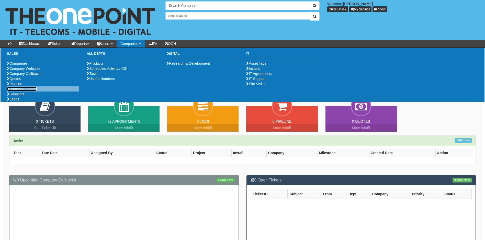
click at [29, 91] on link "Purchase Orders" at bounding box center [22, 89] width 30 height 4
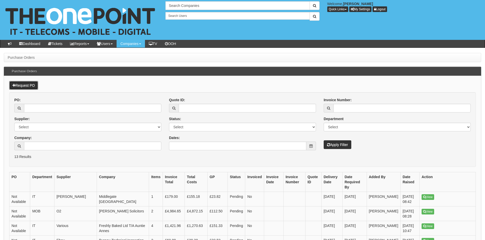
click at [27, 85] on link "Request PO" at bounding box center [23, 85] width 29 height 9
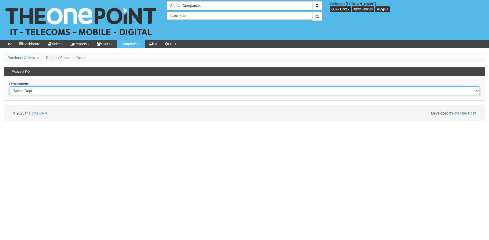
click at [48, 91] on select "Select Dept Digital Internal IT Mobiles Marketing Telecoms" at bounding box center [244, 90] width 471 height 9
select select "?pipeID=&dept=MOB"
click at [9, 86] on select "Select Dept Digital Internal IT Mobiles Marketing Telecoms" at bounding box center [244, 90] width 471 height 9
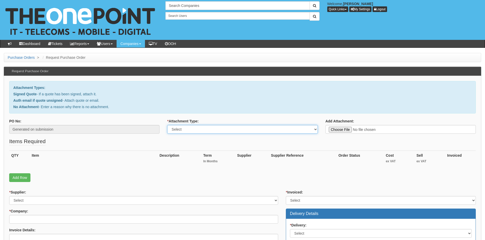
click at [222, 129] on select "Select Signed Quote Auth email with quote if unsigned No Attachment" at bounding box center [242, 129] width 150 height 9
select select "Signed Quote"
click at [167, 125] on select "Select Signed Quote Auth email with quote if unsigned No Attachment" at bounding box center [242, 129] width 150 height 9
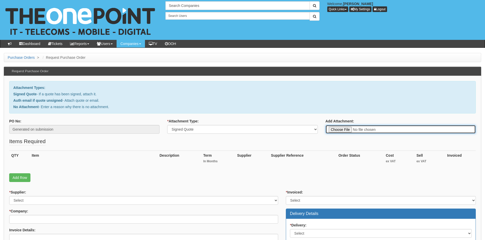
click at [342, 130] on input "Add Attachment:" at bounding box center [401, 129] width 150 height 9
type input "C:\fakepath\Safecare Network Ltd - O2 Renewal.pdf"
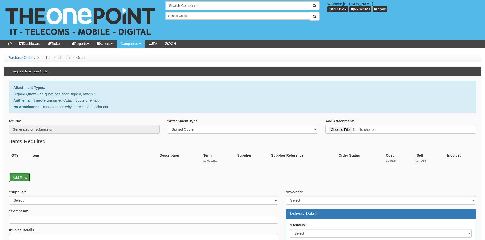
click at [19, 176] on link "Add Row" at bounding box center [19, 177] width 21 height 9
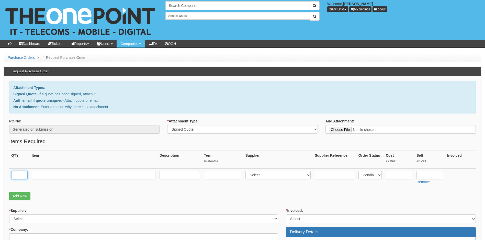
click at [18, 174] on input "text" at bounding box center [19, 175] width 16 height 9
type input "7"
type input "O2 6Gb SIMO"
type input "1"
type input "£10 per month"
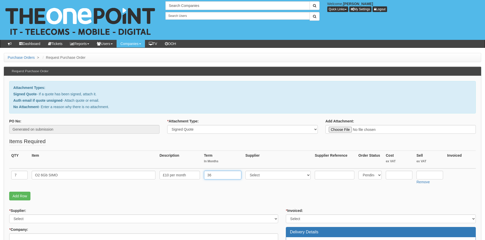
type input "36"
select select "54"
click at [422, 176] on input "text" at bounding box center [430, 175] width 27 height 9
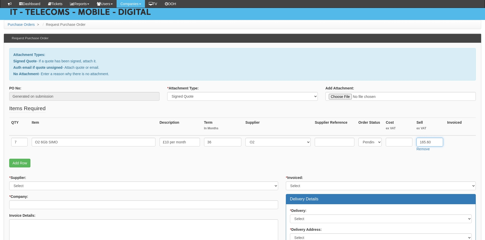
scroll to position [77, 0]
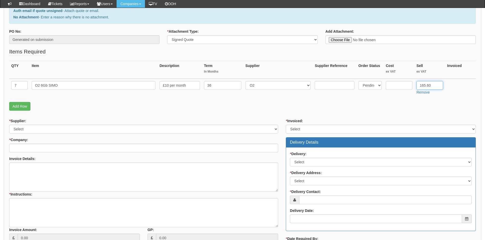
type input "165.60"
click at [89, 129] on select "Select 123 REG.co.uk 1Password 3 4Gon AA Jones Electric Ltd Abzorb Access Group…" at bounding box center [143, 129] width 269 height 9
select select "54"
click at [90, 129] on select "Select 123 REG.co.uk 1Password 3 4Gon AA Jones Electric Ltd Abzorb Access Group…" at bounding box center [143, 129] width 269 height 9
click at [326, 130] on select "Select Yes No N/A STB (part of order)" at bounding box center [381, 129] width 190 height 9
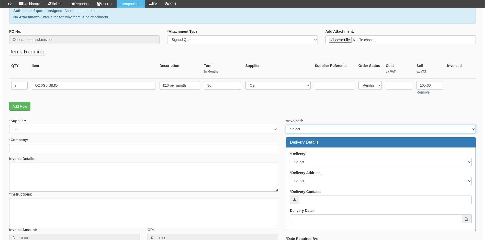
select select "1"
click at [286, 125] on select "Select Yes No N/A STB (part of order)" at bounding box center [381, 129] width 190 height 9
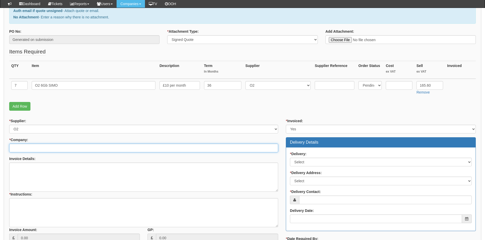
click at [62, 148] on input "* Company:" at bounding box center [143, 148] width 269 height 9
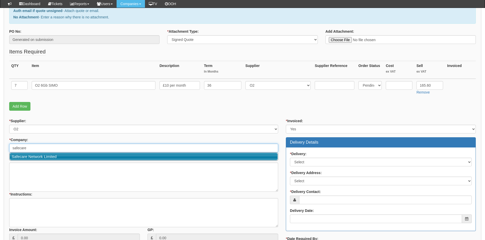
click at [86, 156] on link "Safecare Network Limited" at bounding box center [144, 156] width 268 height 7
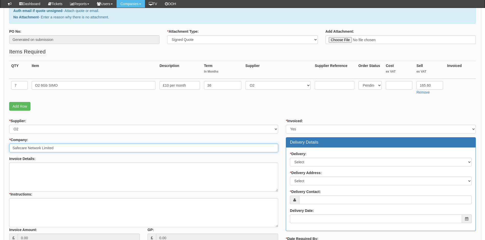
type input "Safecare Network Limited"
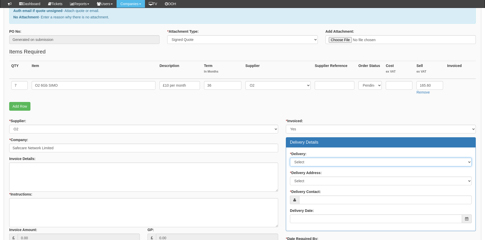
click at [326, 163] on select "Select No Not Applicable Yes" at bounding box center [381, 162] width 182 height 9
select select "3"
click at [290, 158] on select "Select No Not Applicable Yes" at bounding box center [381, 162] width 182 height 9
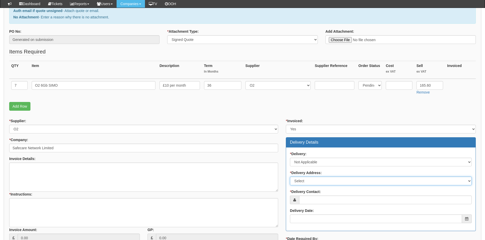
click at [321, 182] on select "Select Not Applicable Main Address - DN16 2AB Other" at bounding box center [381, 181] width 182 height 9
select select "N/A"
click at [290, 177] on select "Select Not Applicable Main Address - DN16 2AB Other" at bounding box center [381, 181] width 182 height 9
click at [324, 198] on input "* Delivery Contact:" at bounding box center [385, 200] width 173 height 9
click at [317, 200] on input "* Delivery Contact:" at bounding box center [385, 200] width 173 height 9
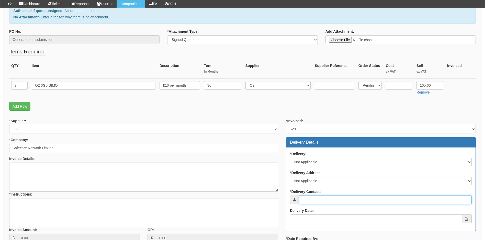
paste input "t.mustakim@nhs.net"
type input "t.mustakim@nhs.net"
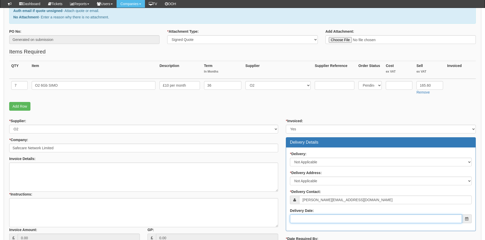
click at [309, 221] on input "Delivery Date:" at bounding box center [376, 219] width 172 height 9
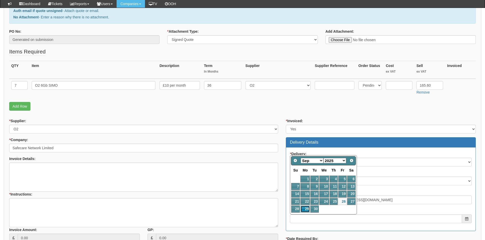
click at [306, 208] on link "29" at bounding box center [305, 209] width 9 height 7
type input "2025-09-29"
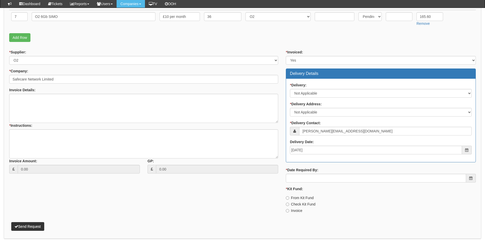
scroll to position [165, 0]
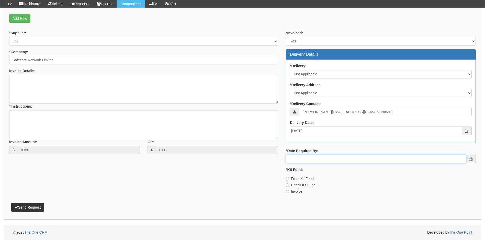
click at [327, 159] on input "* Date Required By:" at bounding box center [376, 159] width 180 height 9
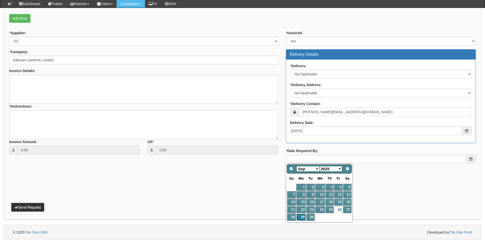
click at [301, 217] on link "29" at bounding box center [301, 217] width 9 height 7
type input "2025-09-29"
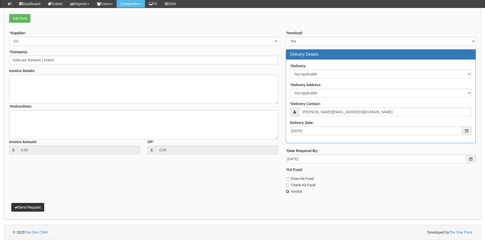
click at [288, 192] on input "Invoice" at bounding box center [287, 191] width 3 height 3
radio input "true"
click at [19, 115] on textarea "* Instructions:" at bounding box center [143, 124] width 269 height 29
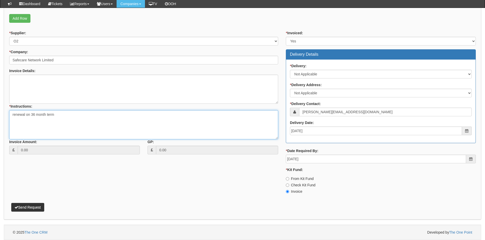
click at [14, 115] on textarea "renewal on 36 month term" at bounding box center [143, 124] width 269 height 29
type textarea "SIMO renewal on 36 month term"
click at [29, 206] on button "Send Request" at bounding box center [27, 207] width 33 height 9
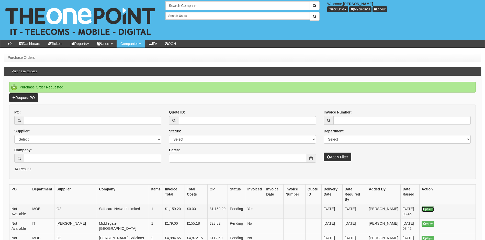
click at [427, 207] on link "View" at bounding box center [428, 210] width 13 height 6
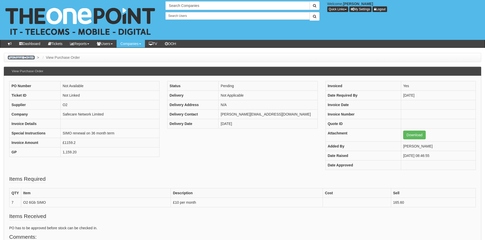
click at [21, 57] on link "Purchase Orders" at bounding box center [21, 58] width 27 height 4
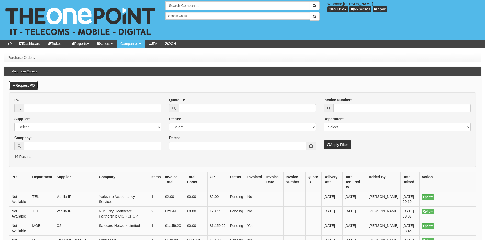
click at [30, 85] on link "Request PO" at bounding box center [23, 85] width 29 height 9
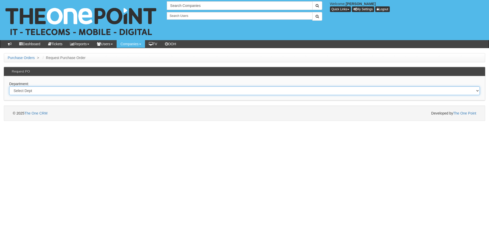
click at [41, 91] on select "Select Dept Digital Internal IT Mobiles Marketing Telecoms" at bounding box center [244, 90] width 471 height 9
select select "?pipeID=&dept=IT"
click at [9, 86] on select "Select Dept Digital Internal IT Mobiles Marketing Telecoms" at bounding box center [244, 90] width 471 height 9
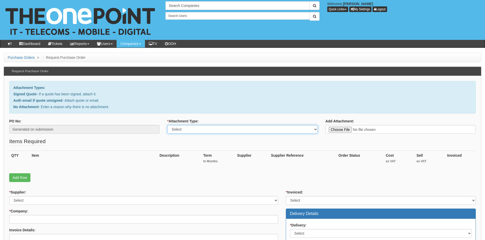
click at [199, 130] on select "Select Signed Quote Auth email with quote if unsigned No Attachment" at bounding box center [242, 129] width 150 height 9
select select "Signed Quote"
click at [167, 125] on select "Select Signed Quote Auth email with quote if unsigned No Attachment" at bounding box center [242, 129] width 150 height 9
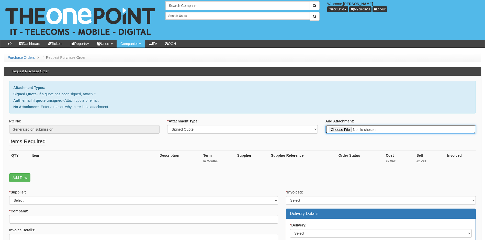
click at [340, 130] on input "Add Attachment:" at bounding box center [401, 129] width 150 height 9
type input "C:\fakepath\Belvior - Hull Grimsby - Grimsby SoGEA Connectivity.pdf"
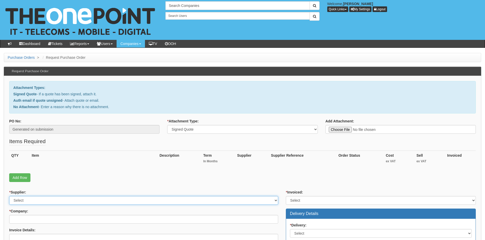
click at [78, 201] on select "Select 123 REG.co.uk 1Password 3 4Gon AA Jones Electric Ltd Abzorb Access Group…" at bounding box center [143, 200] width 269 height 9
select select "321"
click at [78, 201] on select "Select 123 REG.co.uk 1Password 3 4Gon AA Jones Electric Ltd Abzorb Access Group…" at bounding box center [143, 200] width 269 height 9
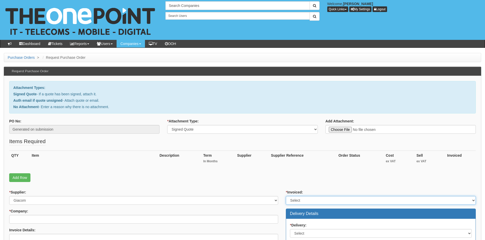
click at [314, 200] on select "Select Yes No N/A STB (part of order)" at bounding box center [381, 200] width 190 height 9
select select "1"
click at [286, 196] on select "Select Yes No N/A STB (part of order)" at bounding box center [381, 200] width 190 height 9
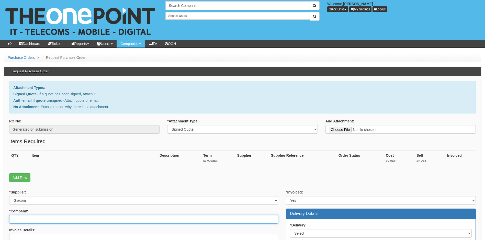
click at [107, 219] on input "* Company:" at bounding box center [143, 219] width 269 height 9
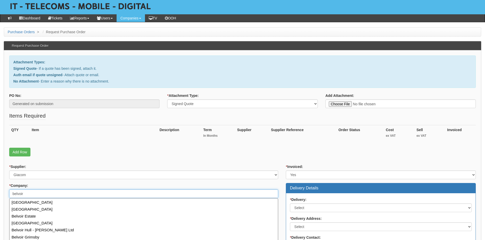
scroll to position [51, 0]
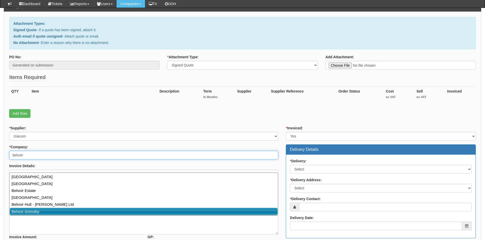
click at [50, 211] on link "Belvoir Grimsby" at bounding box center [144, 211] width 268 height 7
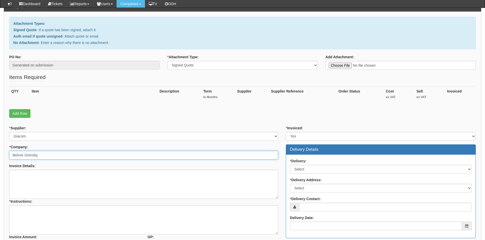
type input "Belvoir Grimsby"
click at [319, 168] on select "Select No Not Applicable Yes" at bounding box center [381, 169] width 182 height 9
select select "1"
click at [290, 165] on select "Select No Not Applicable Yes" at bounding box center [381, 169] width 182 height 9
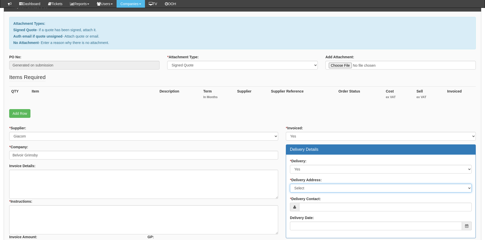
click at [322, 188] on select "Select Not Applicable Main Address - DN32 0RA Other" at bounding box center [381, 188] width 182 height 9
select select "company_main_address"
click at [290, 184] on select "Select Not Applicable Main Address - DN32 0RA Other" at bounding box center [381, 188] width 182 height 9
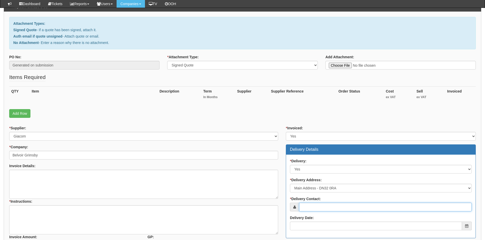
click at [336, 210] on input "* Delivery Contact:" at bounding box center [385, 207] width 173 height 9
click at [318, 209] on input "* Delivery Contact:" at bounding box center [385, 207] width 173 height 9
paste input "[PERSON_NAME][EMAIL_ADDRESS][PERSON_NAME][DOMAIN_NAME]"
type input "[PERSON_NAME][EMAIL_ADDRESS][PERSON_NAME][DOMAIN_NAME]"
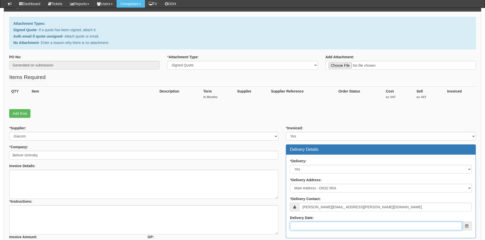
click at [304, 226] on input "Delivery Date:" at bounding box center [376, 226] width 172 height 9
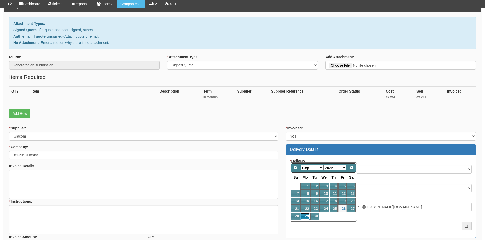
click at [308, 216] on link "29" at bounding box center [305, 216] width 9 height 7
type input "2025-09-29"
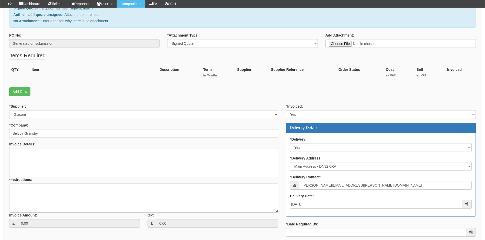
scroll to position [102, 0]
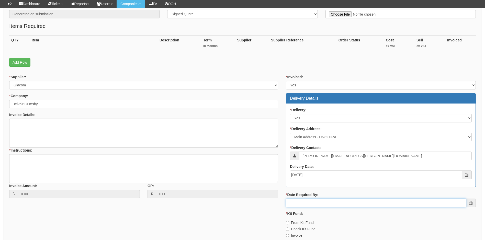
click at [321, 203] on input "* Date Required By:" at bounding box center [376, 203] width 180 height 9
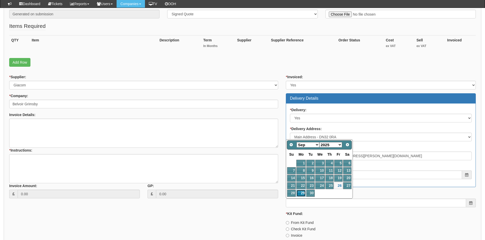
click at [304, 193] on link "29" at bounding box center [301, 193] width 9 height 7
type input "2025-09-29"
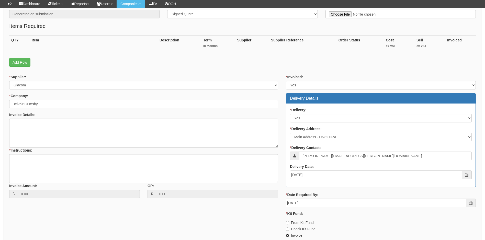
click at [287, 235] on input "Invoice" at bounding box center [287, 235] width 3 height 3
radio input "true"
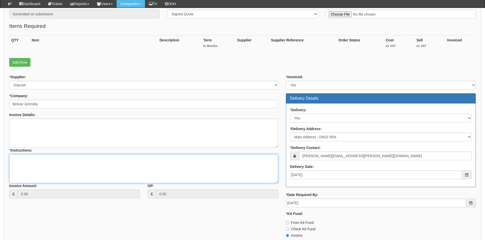
click at [20, 159] on textarea "* Instructions:" at bounding box center [143, 168] width 269 height 29
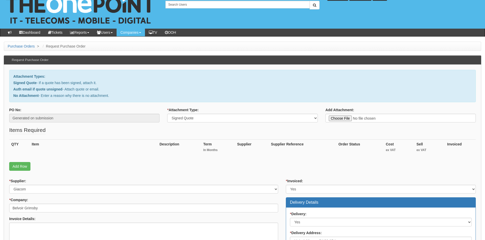
scroll to position [0, 0]
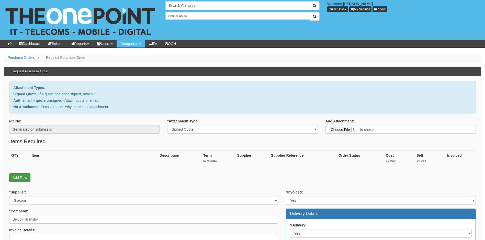
type textarea "SoGEA order placed with Giacom. Project raised to install modem and config rout…"
click at [19, 176] on link "Add Row" at bounding box center [19, 177] width 21 height 9
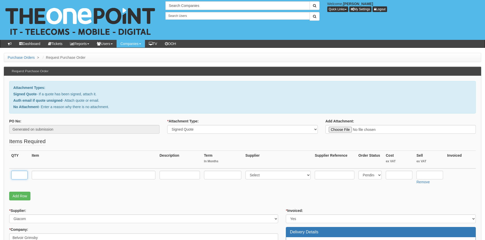
click at [19, 176] on input "text" at bounding box center [19, 175] width 16 height 9
type input "1"
click at [40, 175] on input "text" at bounding box center [94, 175] width 124 height 9
type input "Sky SoGEA 80\20"
type input "24"
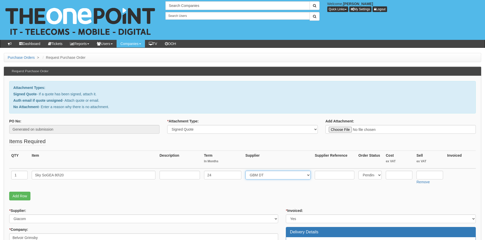
select select "321"
type input "24"
type input "40"
click at [24, 198] on link "Add Row" at bounding box center [19, 196] width 21 height 9
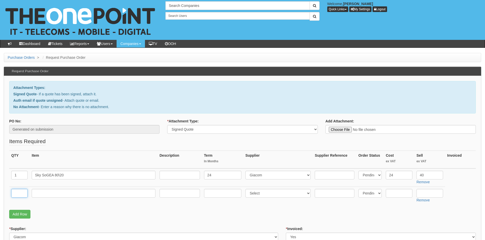
click at [23, 195] on input "text" at bounding box center [19, 193] width 16 height 9
type input "1"
type input "Sky Premium Install fee"
type input "0"
select select "321"
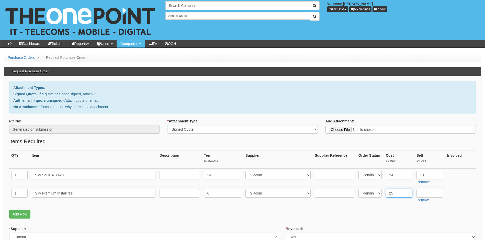
type input "25"
type input "50"
click at [22, 213] on link "Add Row" at bounding box center [19, 214] width 21 height 9
click at [22, 213] on input "text" at bounding box center [19, 211] width 16 height 9
type input "1"
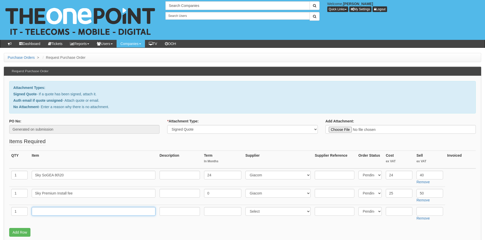
click at [45, 212] on input "text" at bounding box center [94, 211] width 124 height 9
click at [64, 212] on input "text" at bounding box center [94, 211] width 124 height 9
paste input "DrayTek Vigor 167 ADSL2+/VDSL2 Modem"
type input "DrayTek Vigor 167 ADSL2+/VDSL2 Modem"
click at [216, 212] on input "text" at bounding box center [222, 211] width 37 height 9
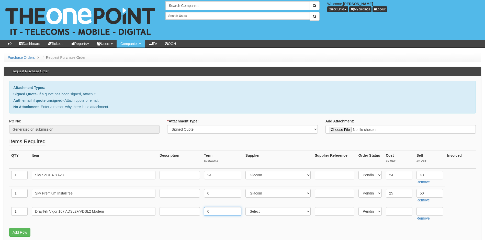
type input "0"
click at [269, 212] on select "Select 123 REG.co.uk 1Password 3 4Gon AA Jones Electric Ltd Abzorb Access Group…" at bounding box center [279, 211] width 66 height 9
click at [408, 89] on p "Attachment Types:" at bounding box center [242, 87] width 459 height 5
click at [282, 211] on select "Select 123 REG.co.uk 1Password 3 4Gon AA Jones Electric Ltd Abzorb Access Group…" at bounding box center [279, 211] width 66 height 9
select select "106"
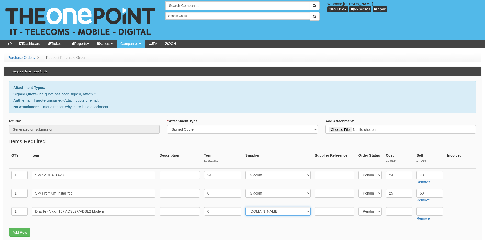
click at [282, 211] on select "Select 123 REG.co.uk 1Password 3 4Gon AA Jones Electric Ltd Abzorb Access Group…" at bounding box center [279, 211] width 66 height 9
click at [405, 213] on input "text" at bounding box center [399, 211] width 27 height 9
type input "90"
type input "120"
click at [24, 233] on link "Add Row" at bounding box center [19, 232] width 21 height 9
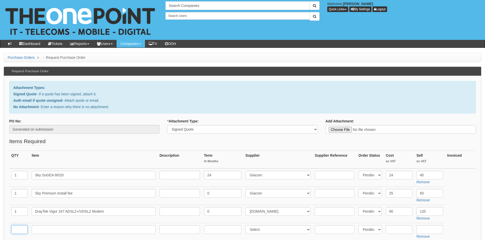
click at [22, 228] on input "text" at bounding box center [19, 229] width 16 height 9
type input "1"
type input "d"
type input "Delivery"
type input "0"
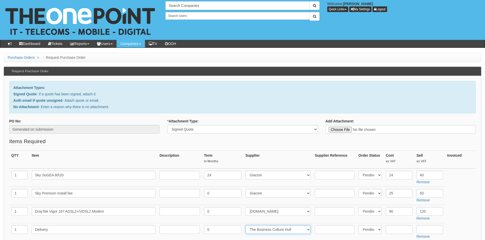
select select "81"
type input "6.50"
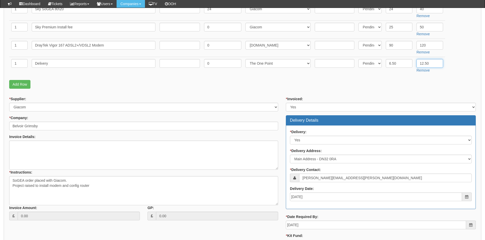
scroll to position [154, 0]
type input "12.50"
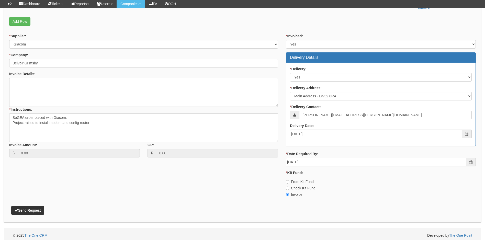
scroll to position [219, 0]
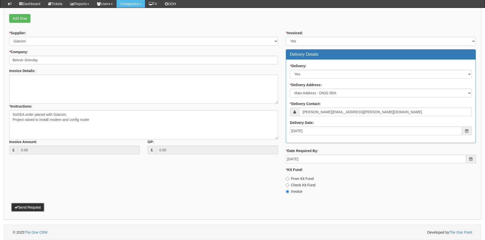
click at [39, 208] on button "Send Request" at bounding box center [27, 207] width 33 height 9
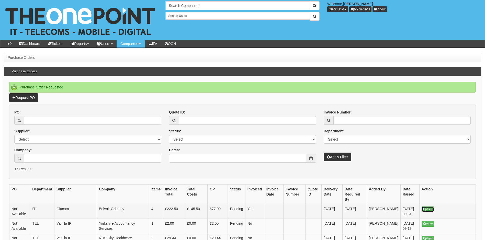
click at [430, 207] on link "View" at bounding box center [428, 210] width 13 height 6
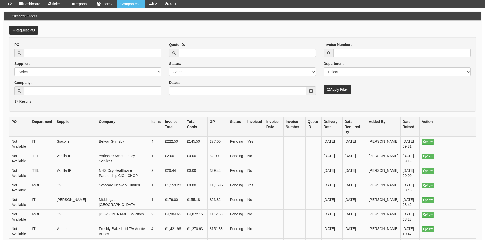
scroll to position [51, 0]
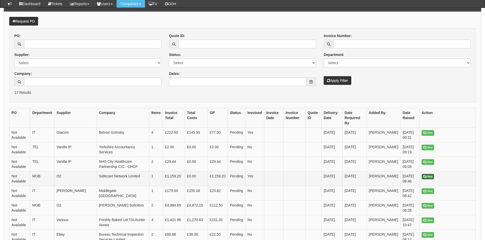
click at [429, 174] on link "View" at bounding box center [428, 177] width 13 height 6
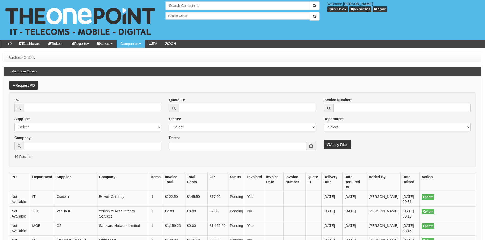
scroll to position [64, 0]
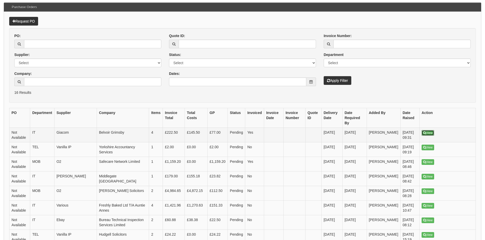
click at [431, 130] on link "View" at bounding box center [428, 133] width 13 height 6
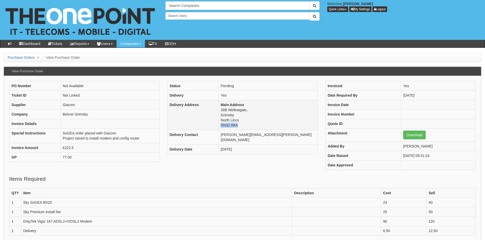
drag, startPoint x: 242, startPoint y: 126, endPoint x: 220, endPoint y: 127, distance: 21.2
click at [220, 127] on td "Main Address 26B Wellowgate, Grimsby North Lincs DN32 0RA" at bounding box center [268, 115] width 99 height 30
copy td "DN32 0RA"
drag, startPoint x: 100, startPoint y: 221, endPoint x: 22, endPoint y: 221, distance: 78.0
click at [22, 221] on td "DrayTek Vigor 167 ADSL2+/VDSL2 Modem" at bounding box center [156, 221] width 271 height 9
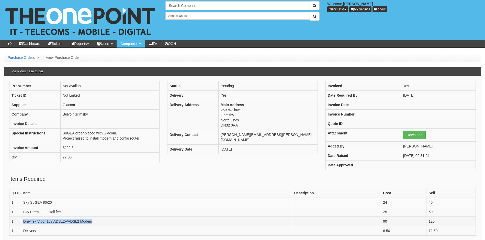
copy td "DrayTek Vigor 167 ADSL2+/VDSL2 Modem"
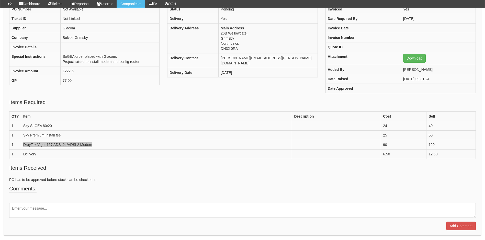
scroll to position [77, 0]
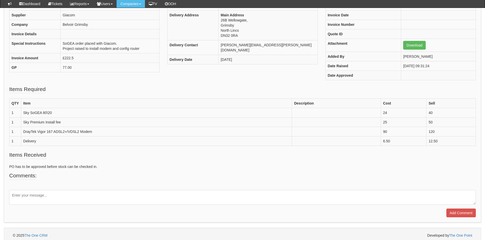
click at [44, 197] on textarea at bounding box center [242, 197] width 467 height 15
type textarea "Can we deliver the modem to TOP FAO Field engineers as part of project"
click at [459, 211] on input "Add Comment" at bounding box center [461, 213] width 29 height 9
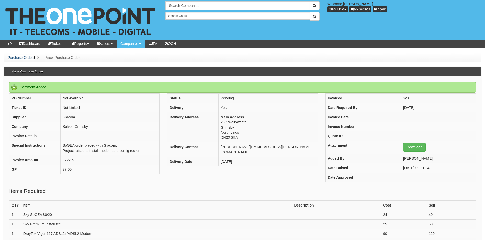
click at [20, 58] on link "Purchase Orders" at bounding box center [21, 58] width 27 height 4
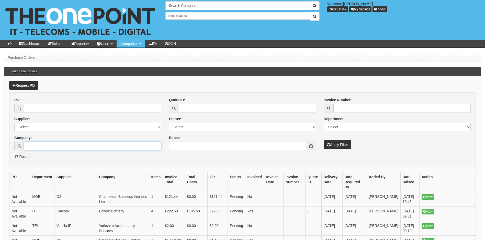
click at [43, 147] on input "Company:" at bounding box center [92, 146] width 137 height 9
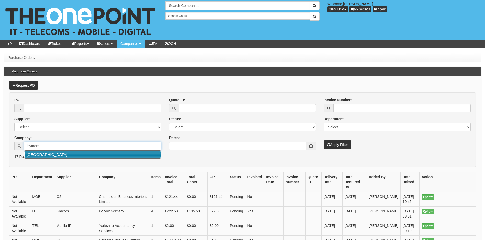
click at [66, 156] on link "[GEOGRAPHIC_DATA]" at bounding box center [93, 154] width 136 height 7
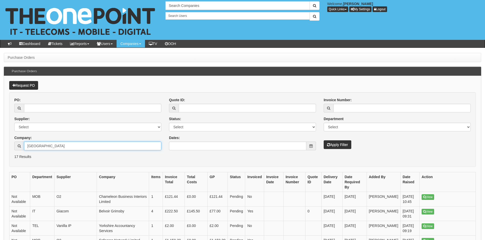
type input "[GEOGRAPHIC_DATA]"
click at [334, 145] on button "Apply Filter" at bounding box center [338, 144] width 28 height 9
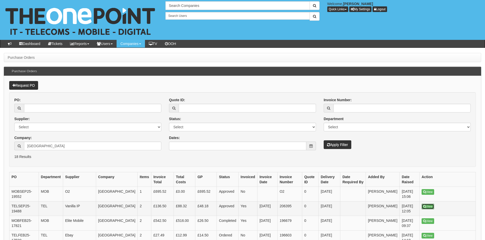
click at [429, 207] on link "View" at bounding box center [428, 207] width 13 height 6
